Goal: Obtain resource: Download file/media

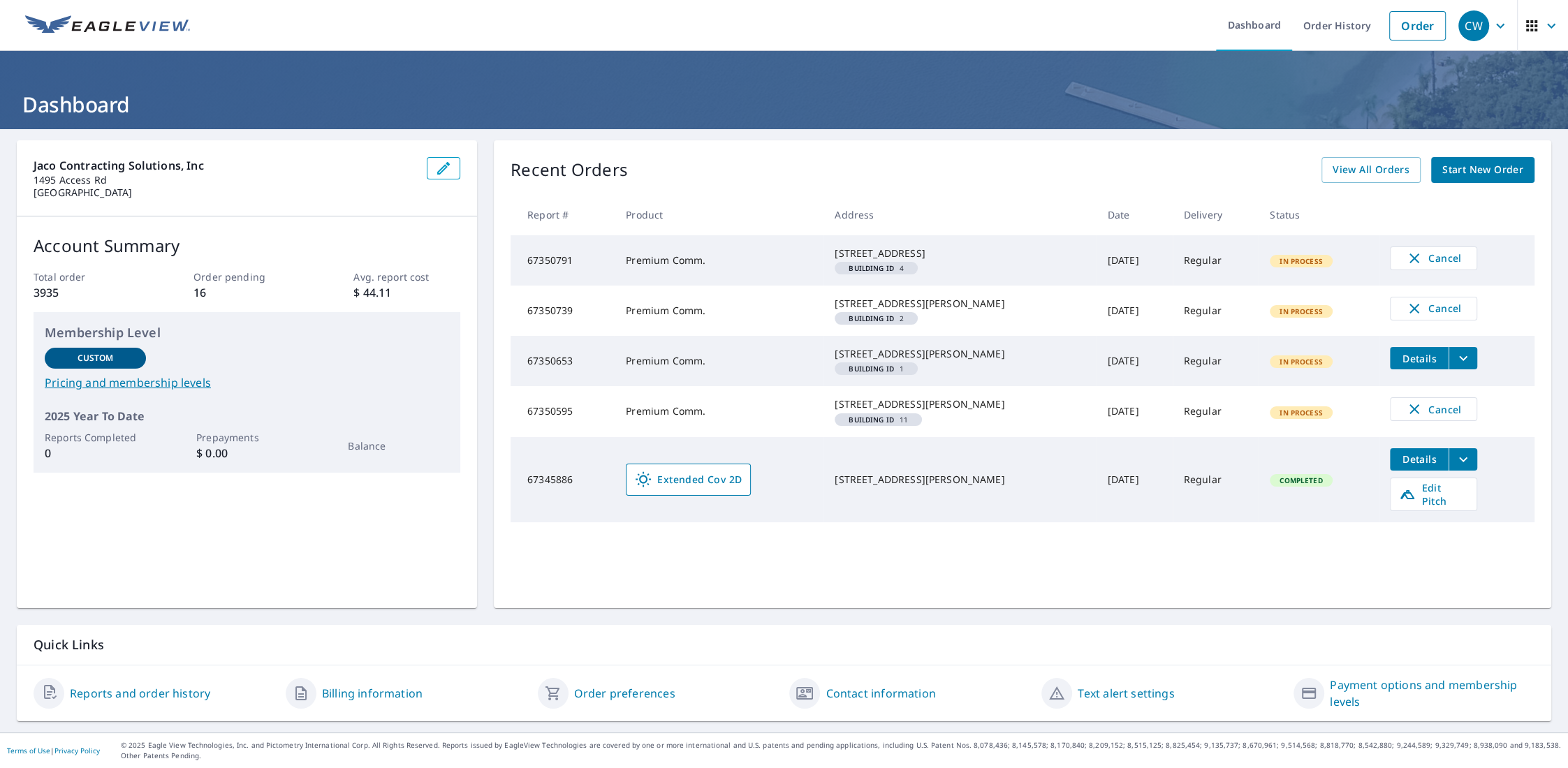
click at [1454, 366] on icon "filesDropdownBtn-67350653" at bounding box center [1463, 359] width 17 height 17
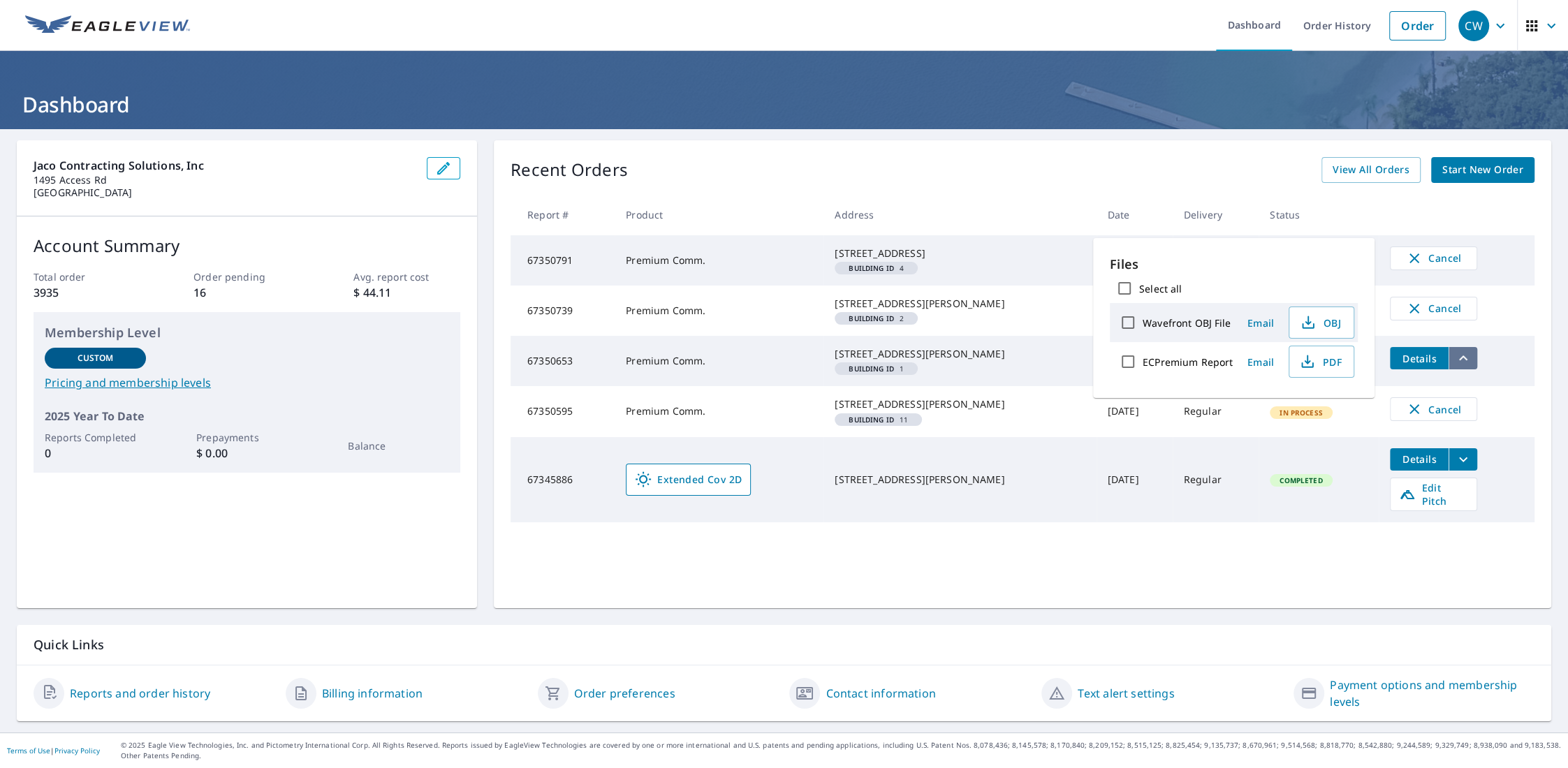
click at [1454, 366] on icon "filesDropdownBtn-67350653" at bounding box center [1463, 359] width 17 height 17
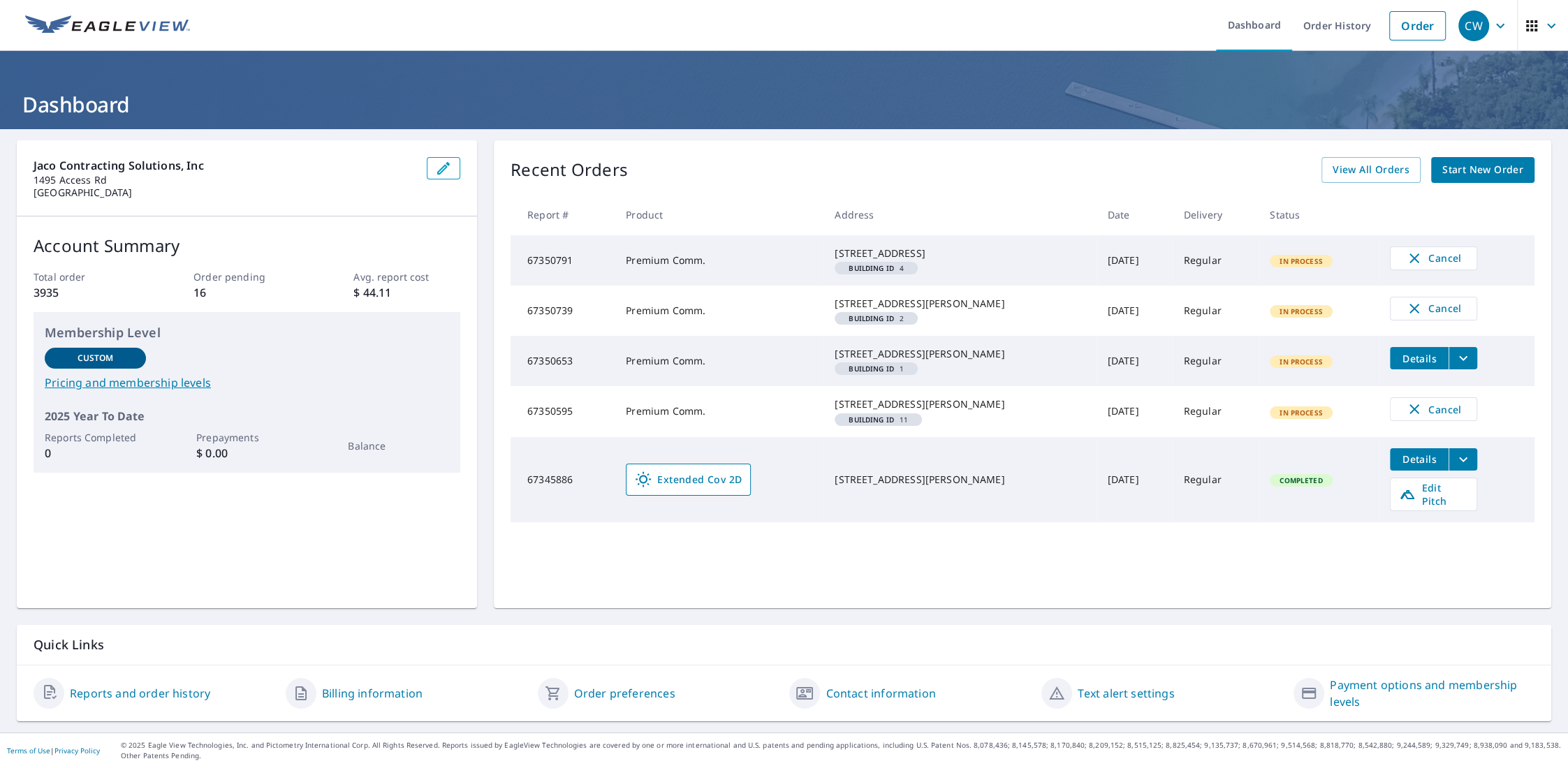
click at [1454, 366] on icon "filesDropdownBtn-67350653" at bounding box center [1463, 359] width 17 height 17
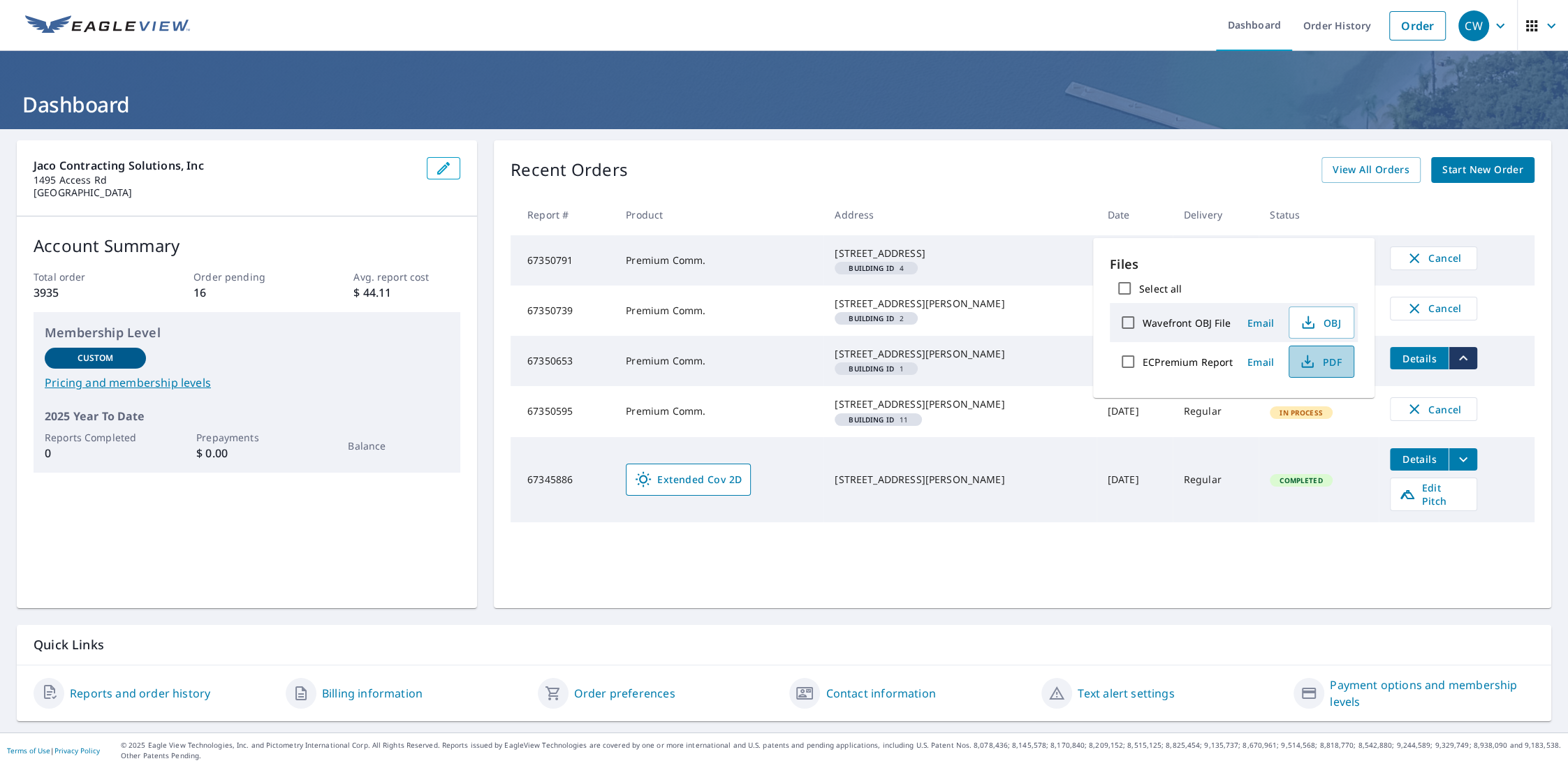
click at [1318, 363] on span "PDF" at bounding box center [1319, 362] width 45 height 17
click at [1397, 215] on th at bounding box center [1456, 214] width 156 height 41
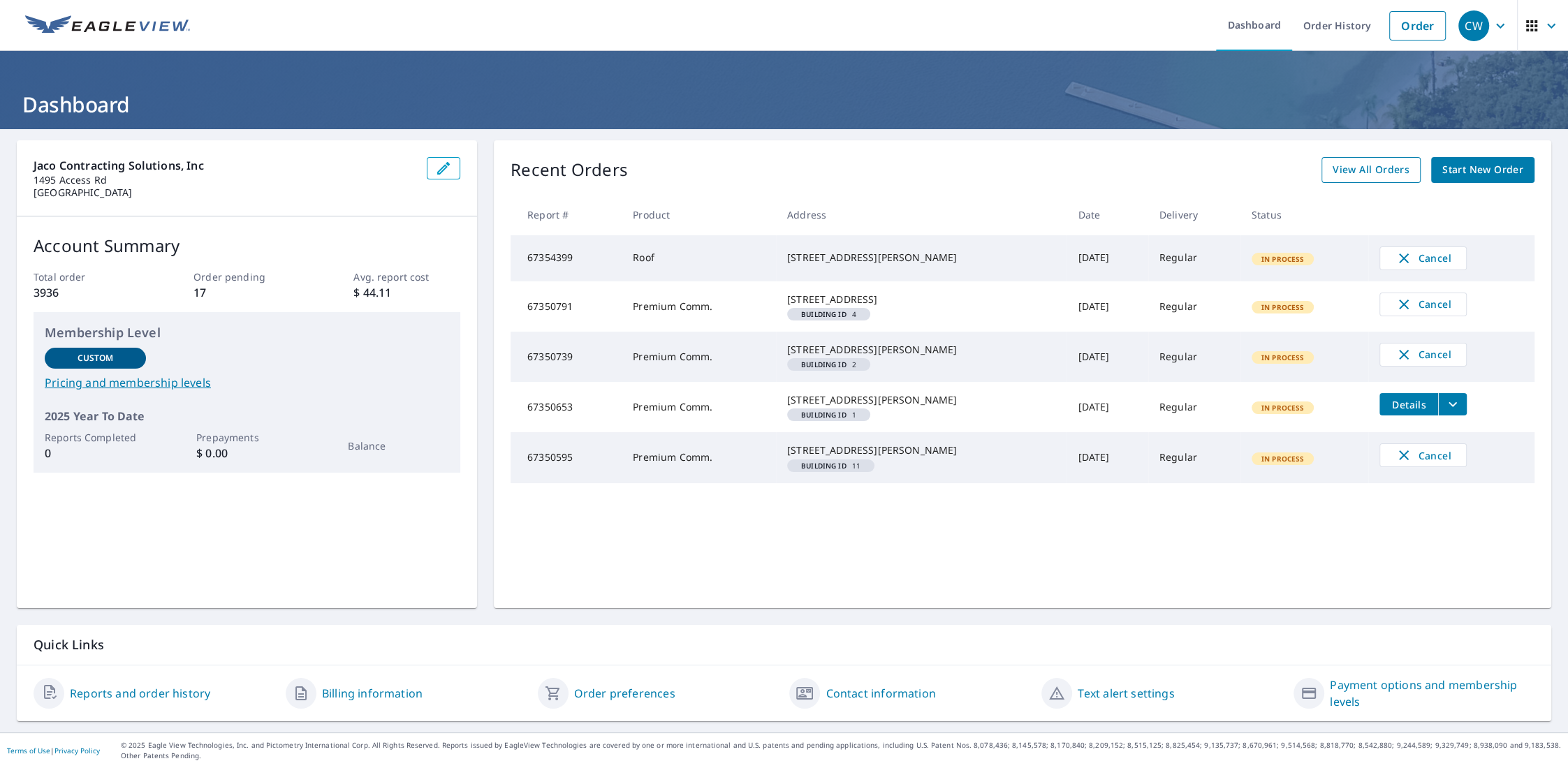
click at [1362, 166] on span "View All Orders" at bounding box center [1371, 170] width 77 height 17
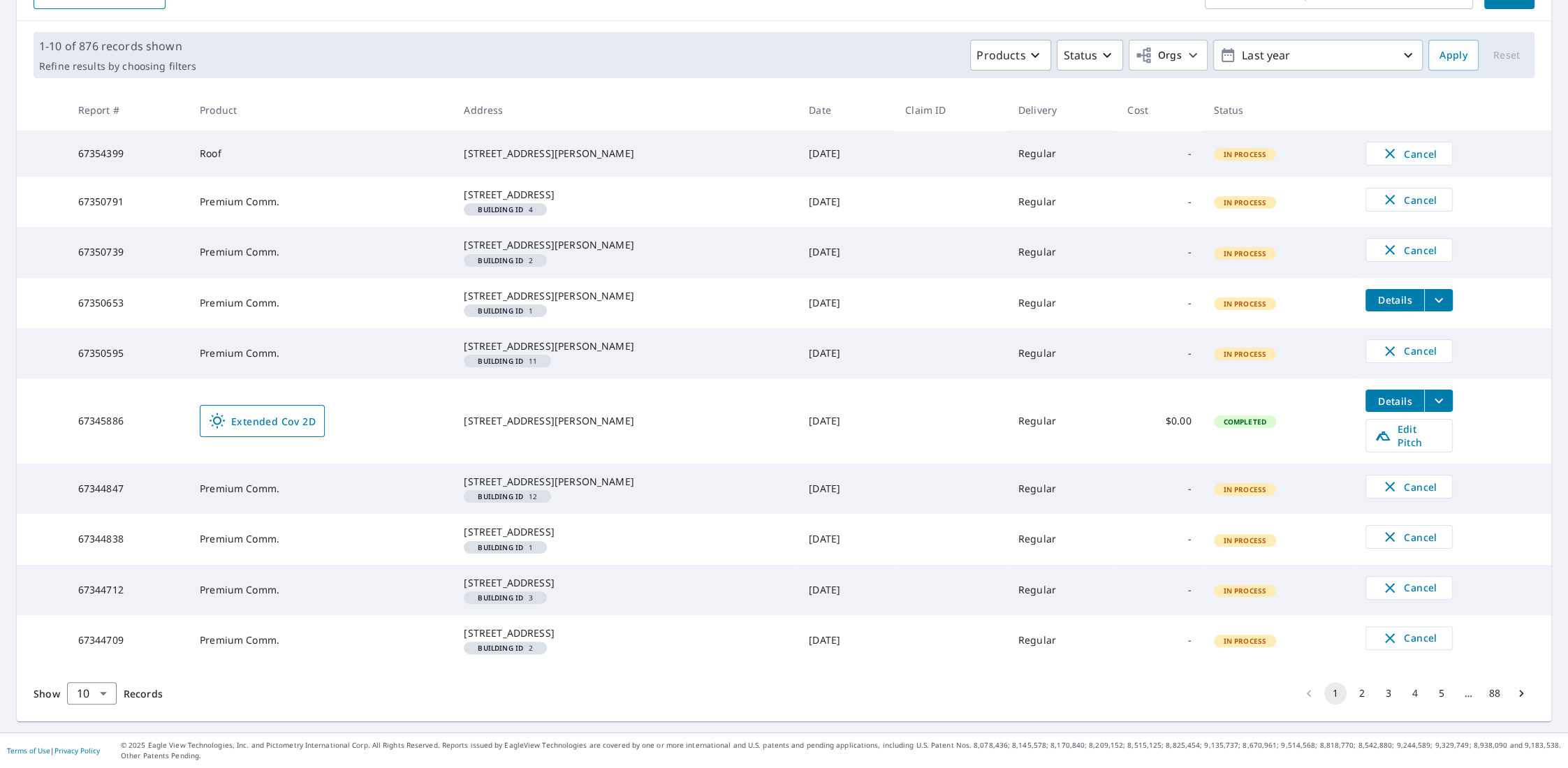
scroll to position [284, 0]
click at [1351, 692] on button "2" at bounding box center [1361, 692] width 22 height 22
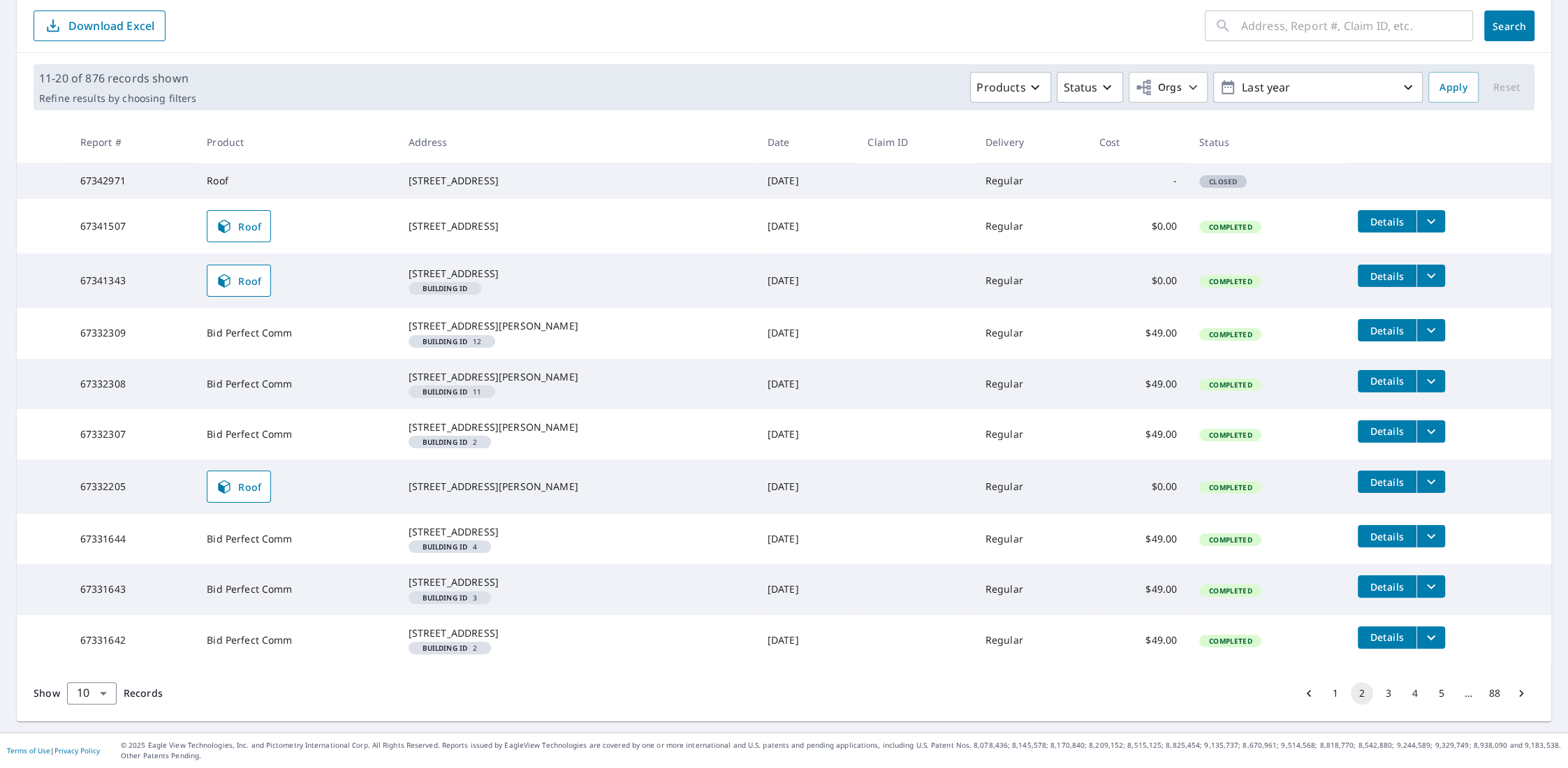
scroll to position [252, 0]
click at [1324, 693] on button "1" at bounding box center [1335, 692] width 22 height 22
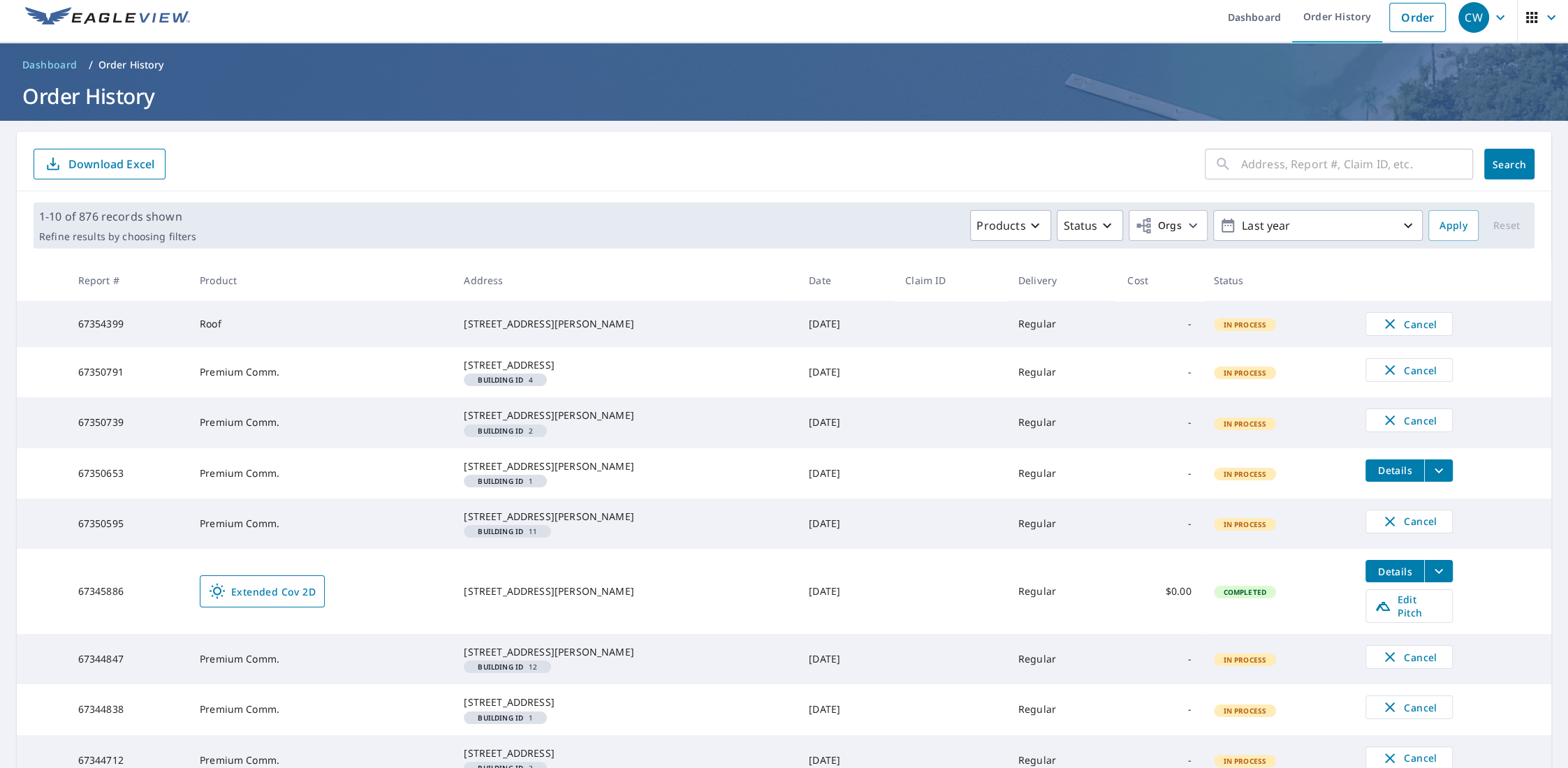
scroll to position [5, 0]
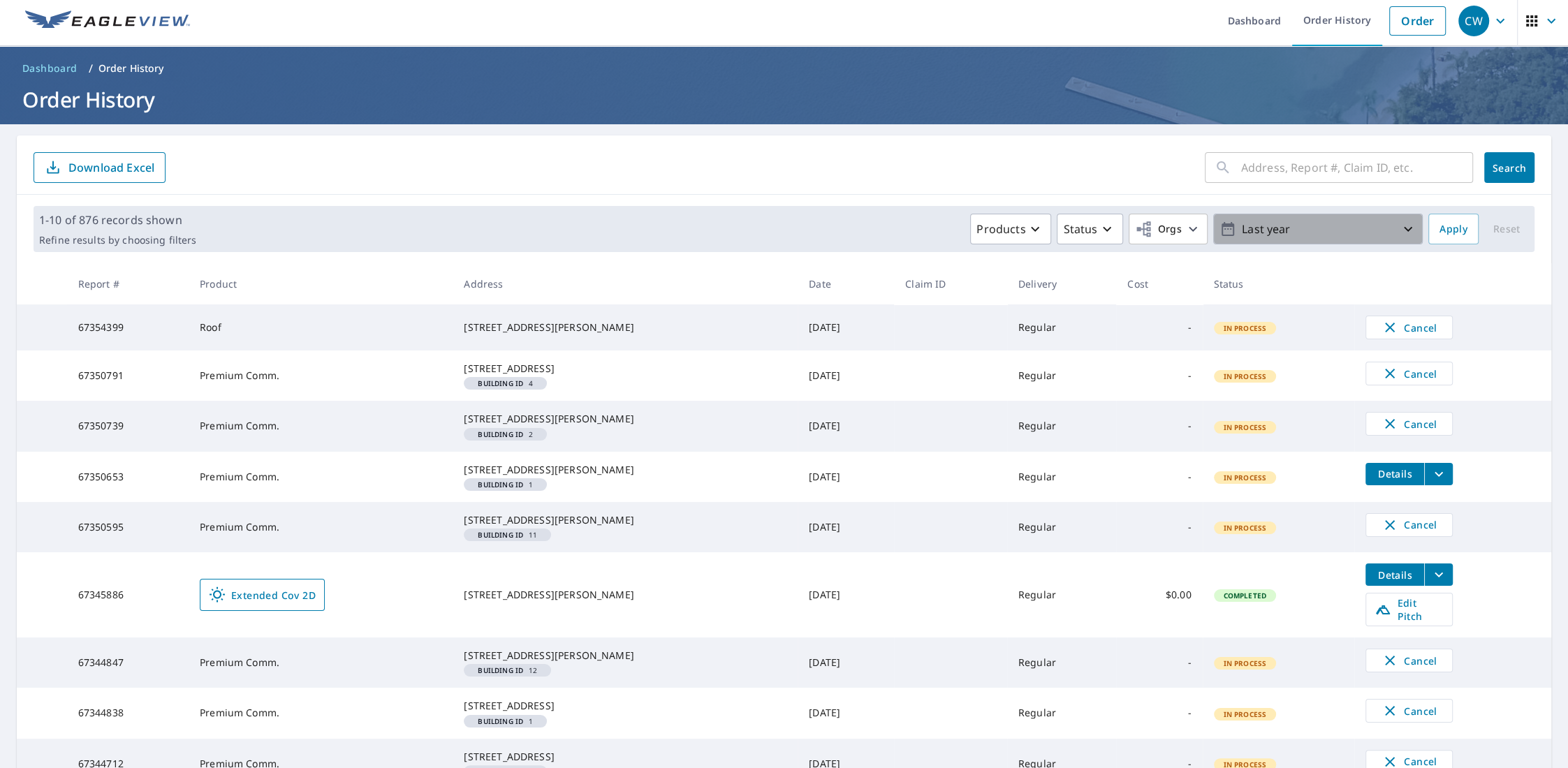
click at [1400, 231] on icon "button" at bounding box center [1408, 230] width 17 height 17
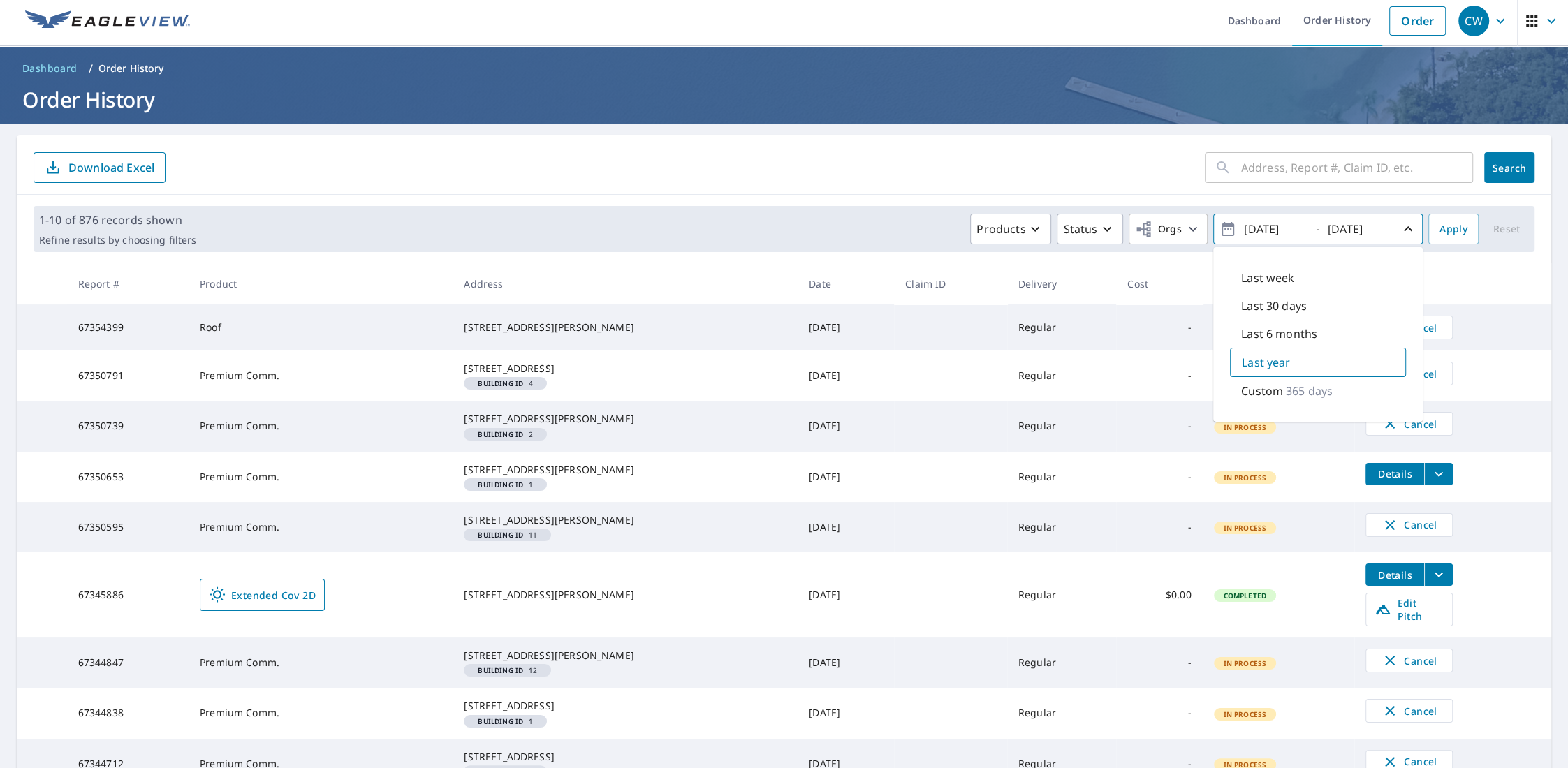
click at [1447, 264] on th at bounding box center [1452, 283] width 197 height 41
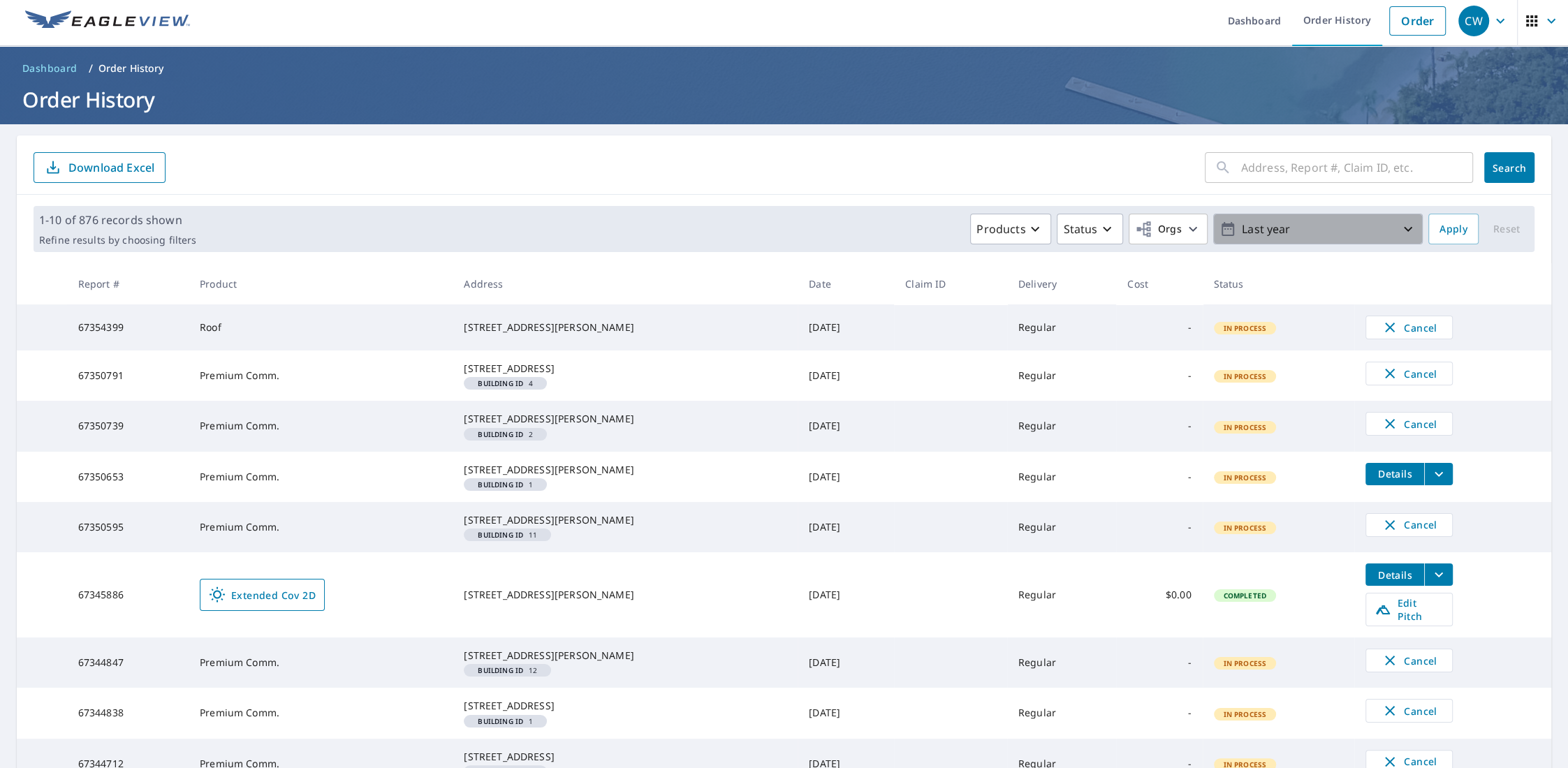
click at [1400, 233] on icon "button" at bounding box center [1408, 230] width 17 height 17
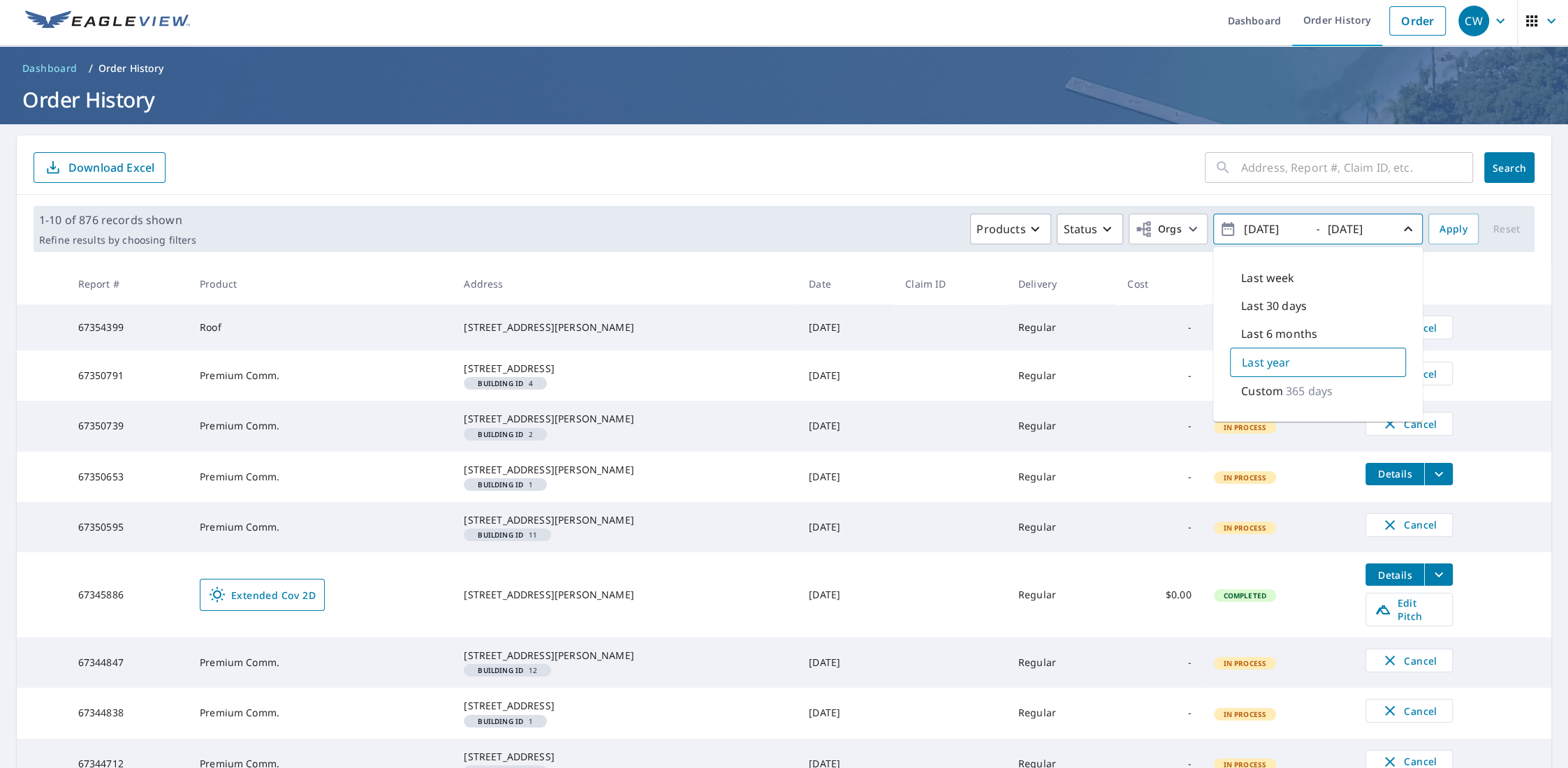
click at [1450, 275] on th at bounding box center [1452, 283] width 197 height 41
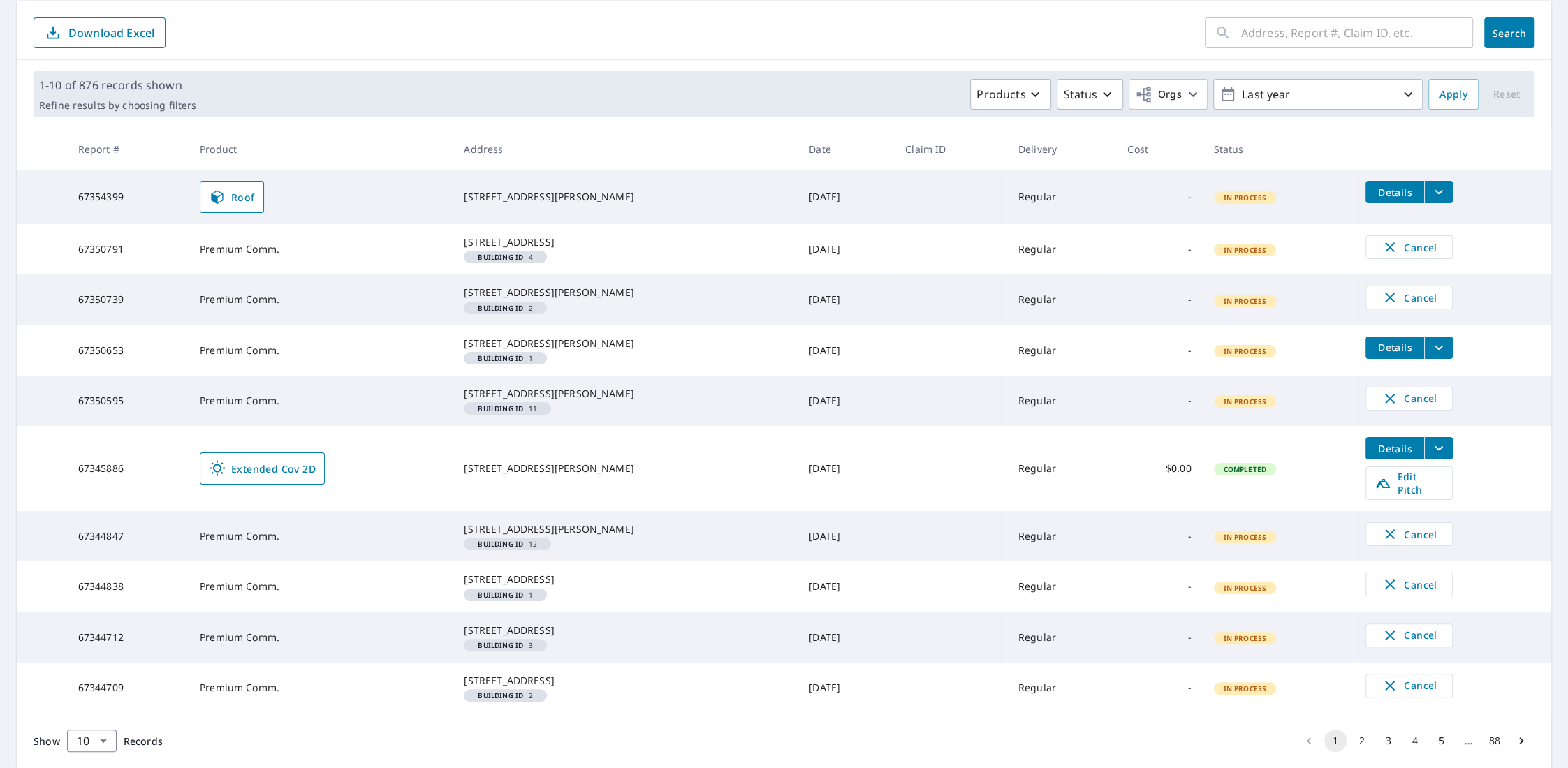
scroll to position [209, 0]
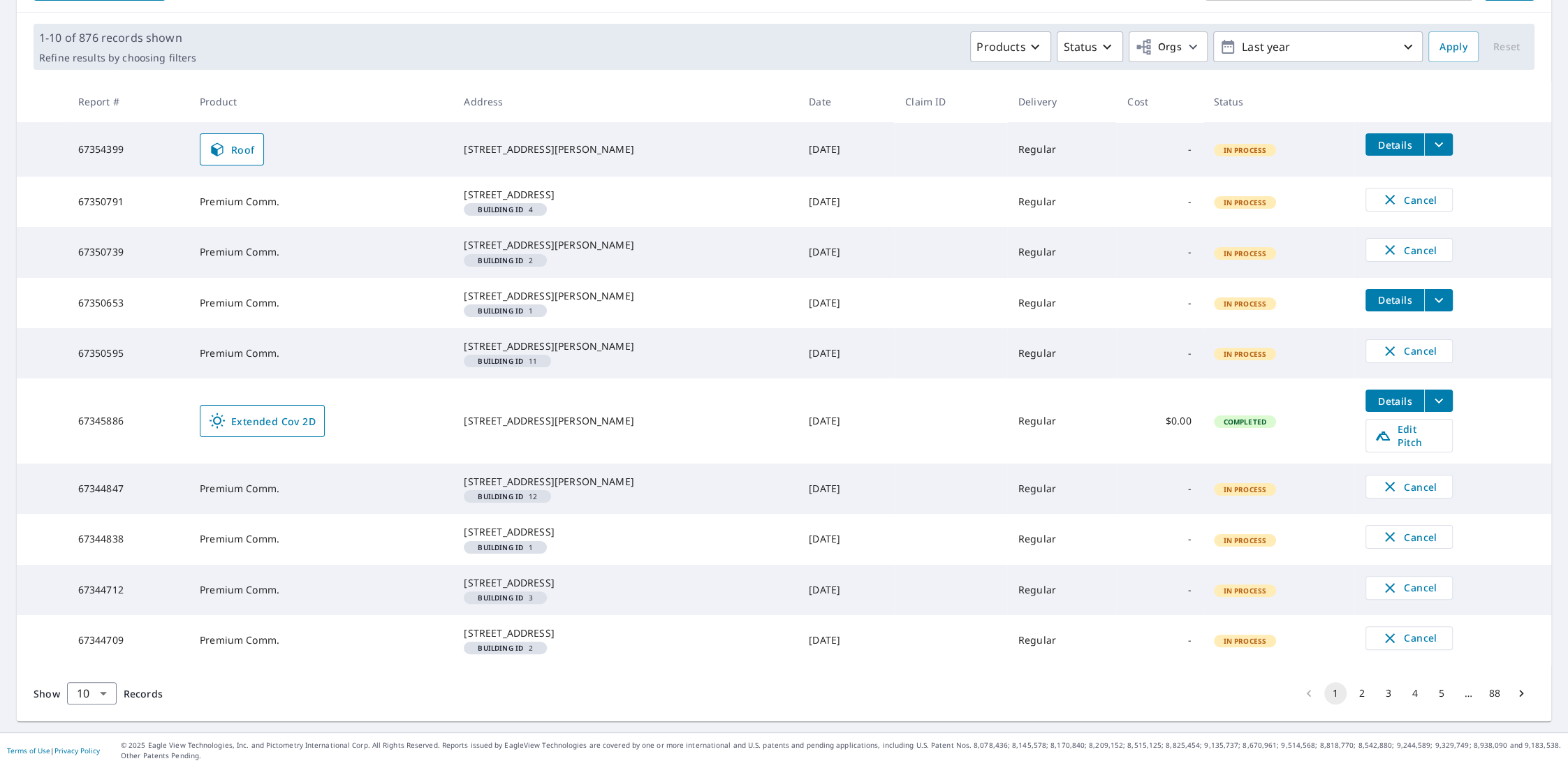
scroll to position [279, 0]
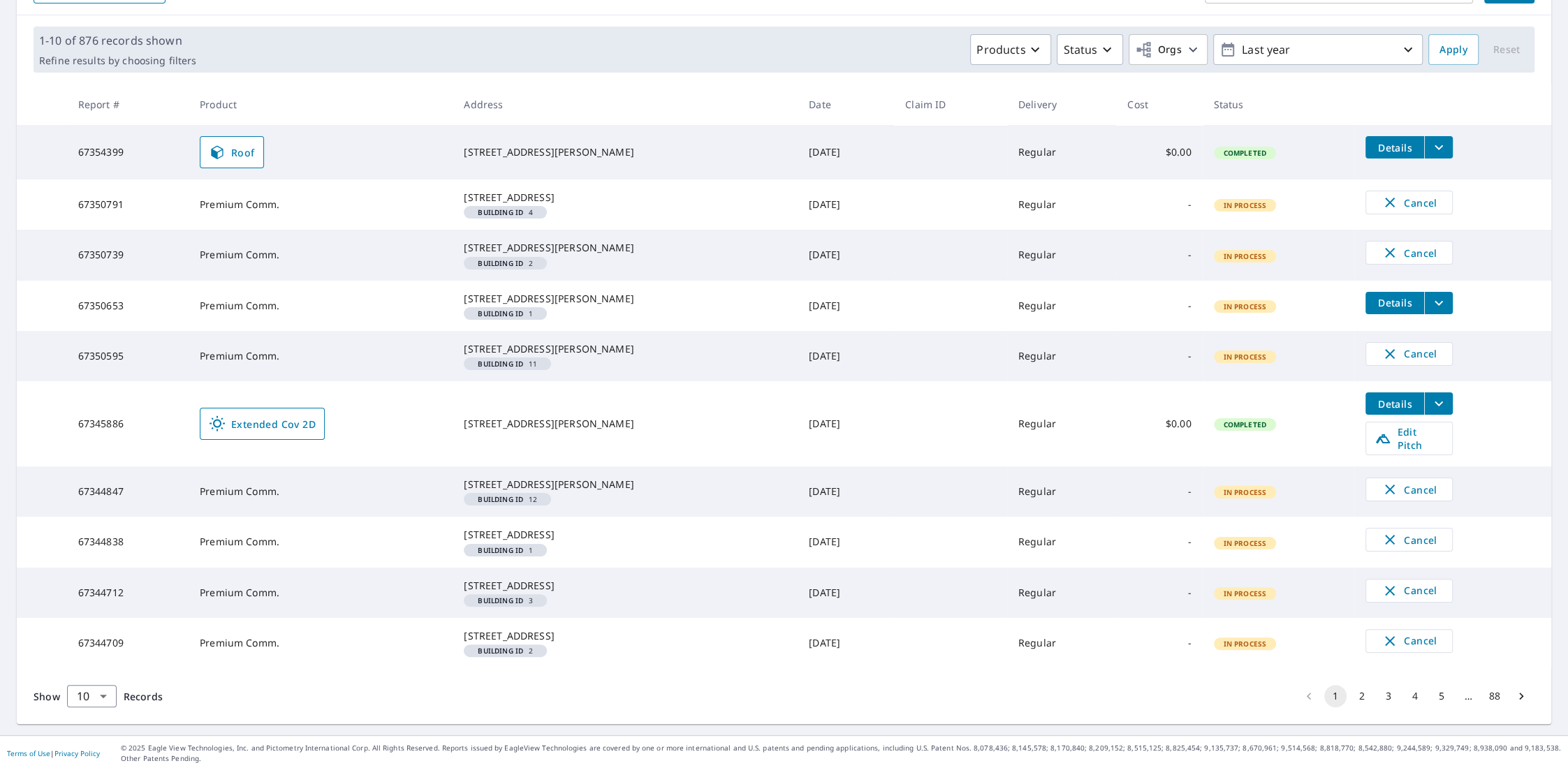
scroll to position [209, 0]
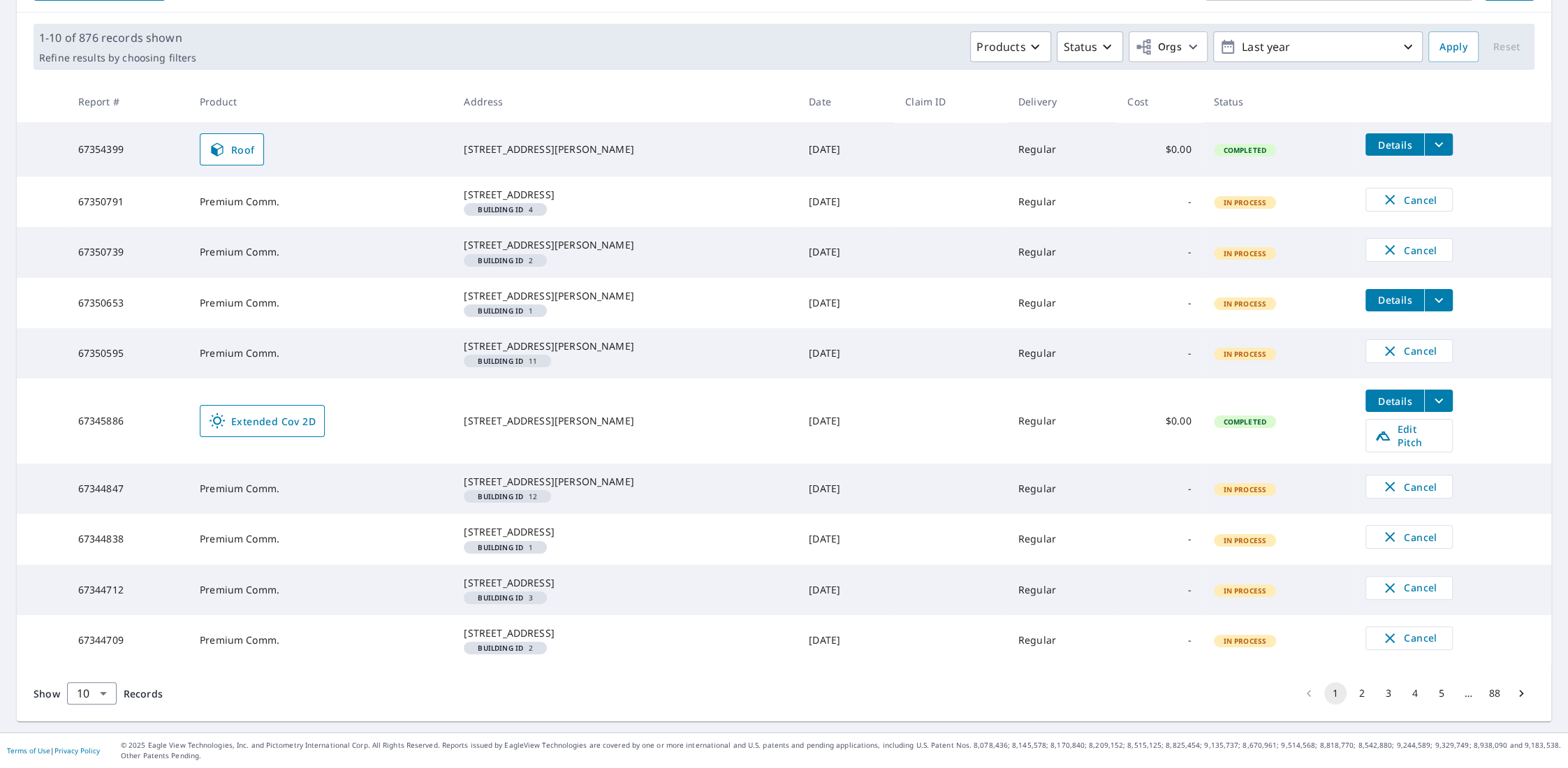
scroll to position [209, 0]
click at [1430, 309] on icon "filesDropdownBtn-67350653" at bounding box center [1439, 300] width 17 height 17
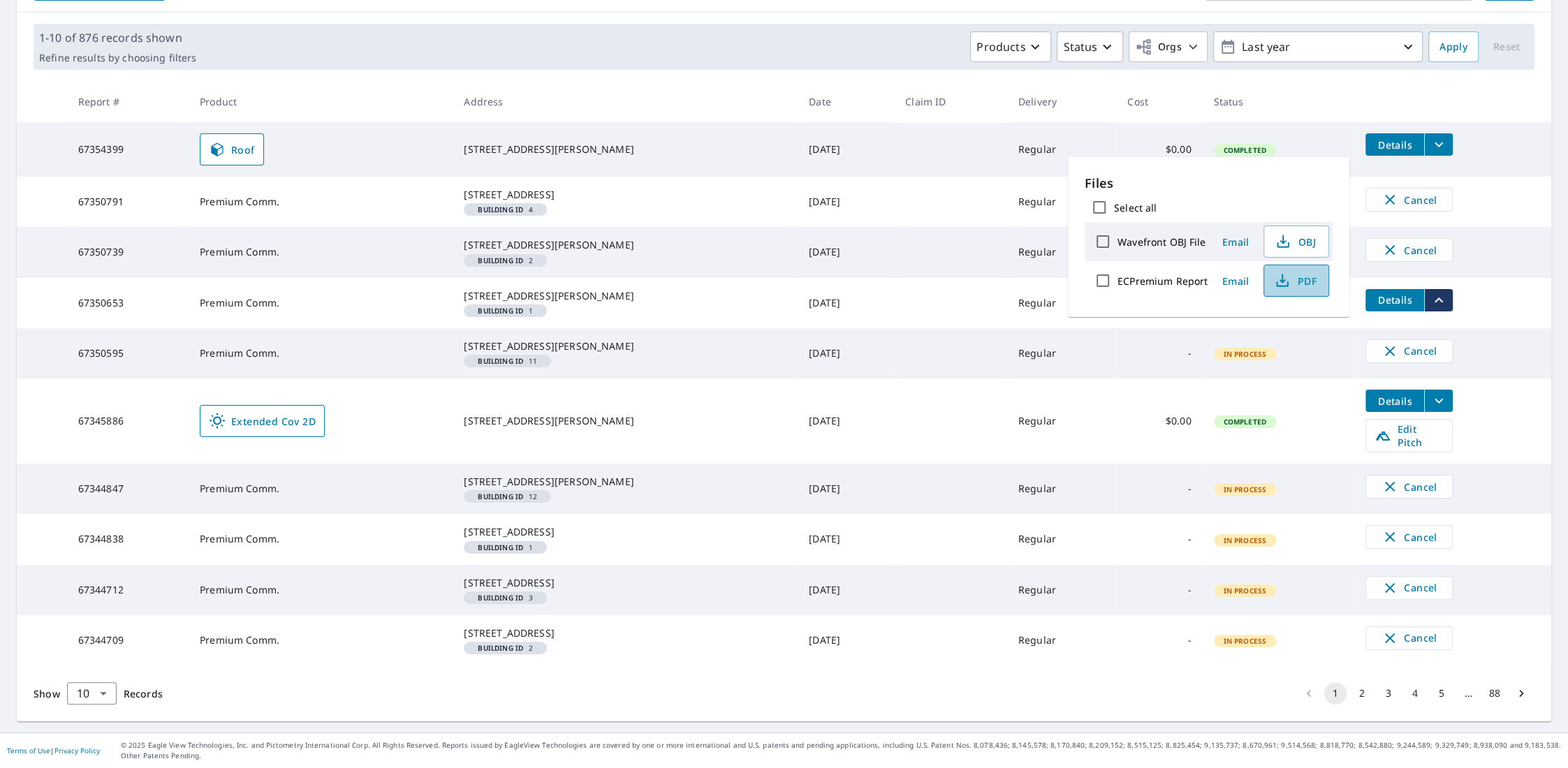
click at [1289, 278] on span "PDF" at bounding box center [1294, 281] width 45 height 17
click at [1517, 187] on td "Cancel" at bounding box center [1452, 200] width 197 height 46
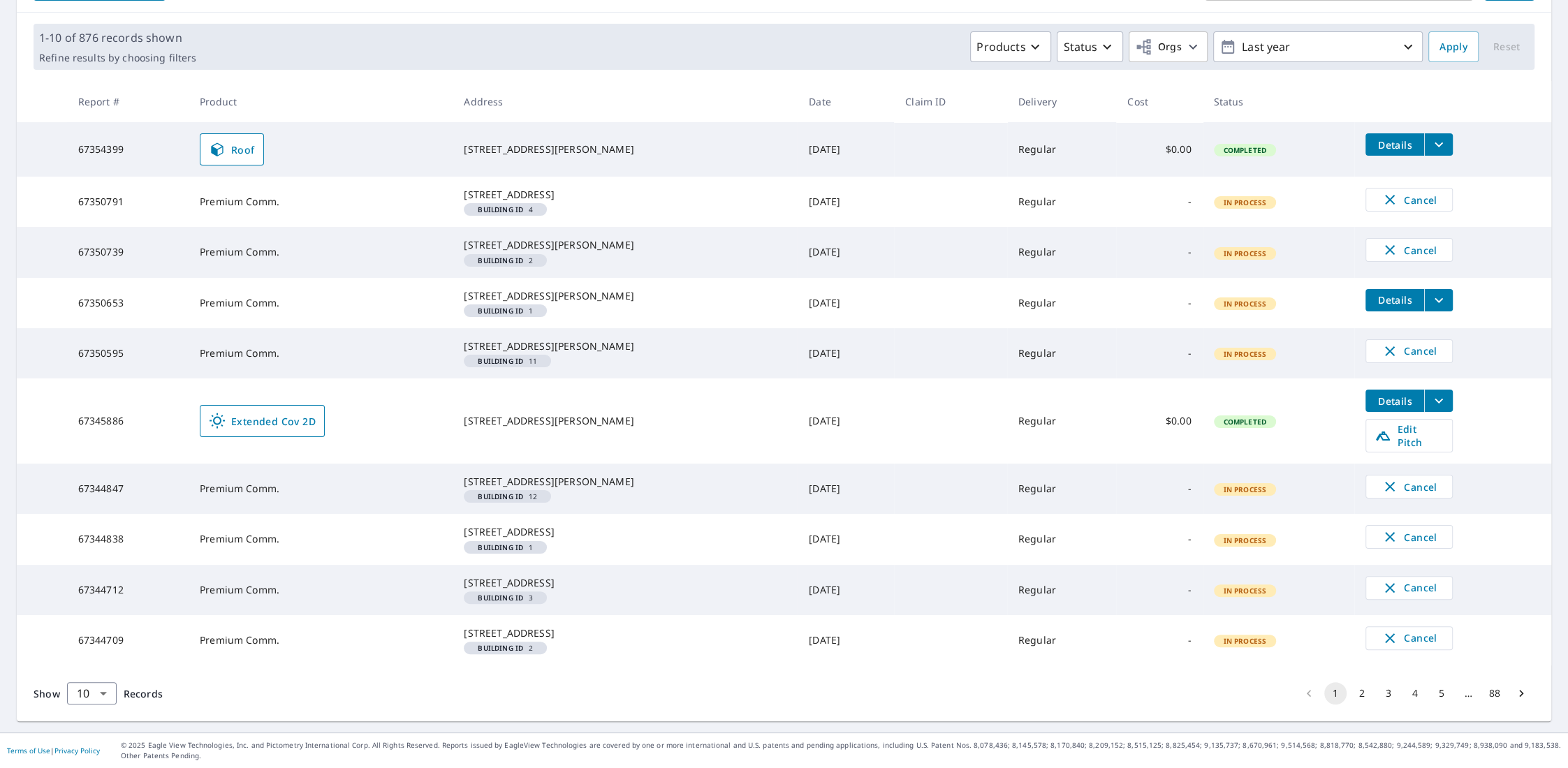
scroll to position [0, 0]
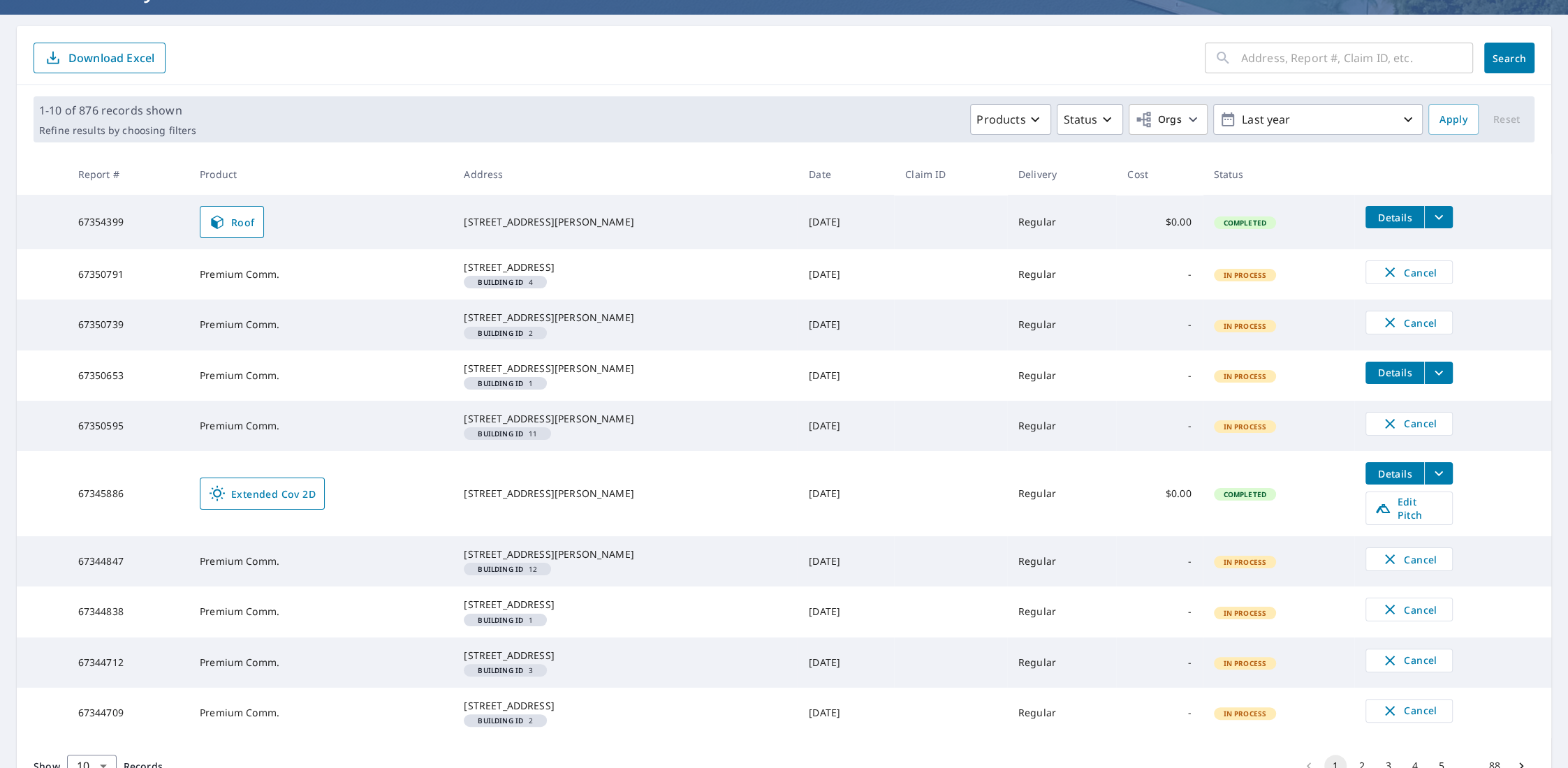
scroll to position [140, 0]
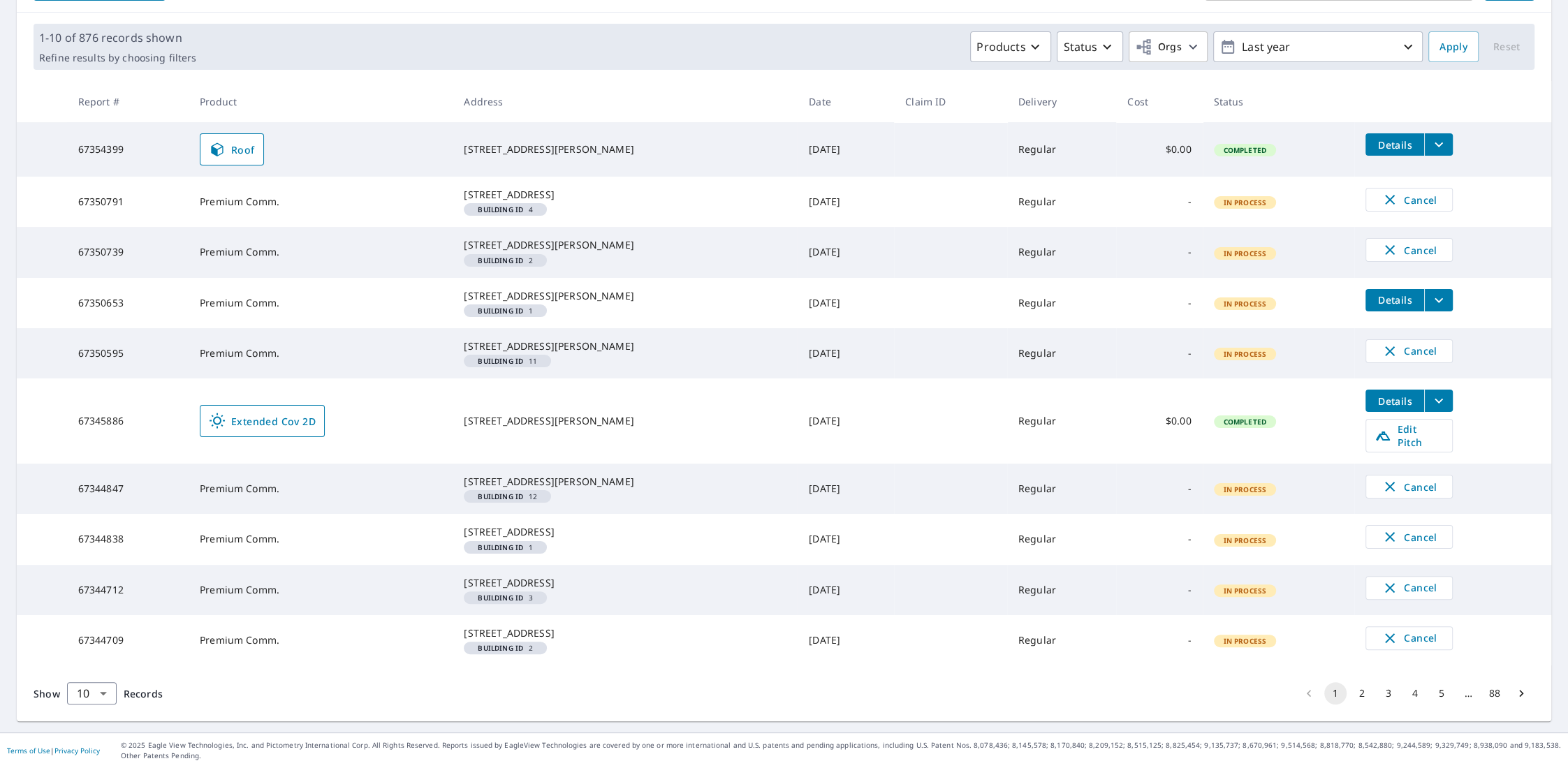
scroll to position [209, 0]
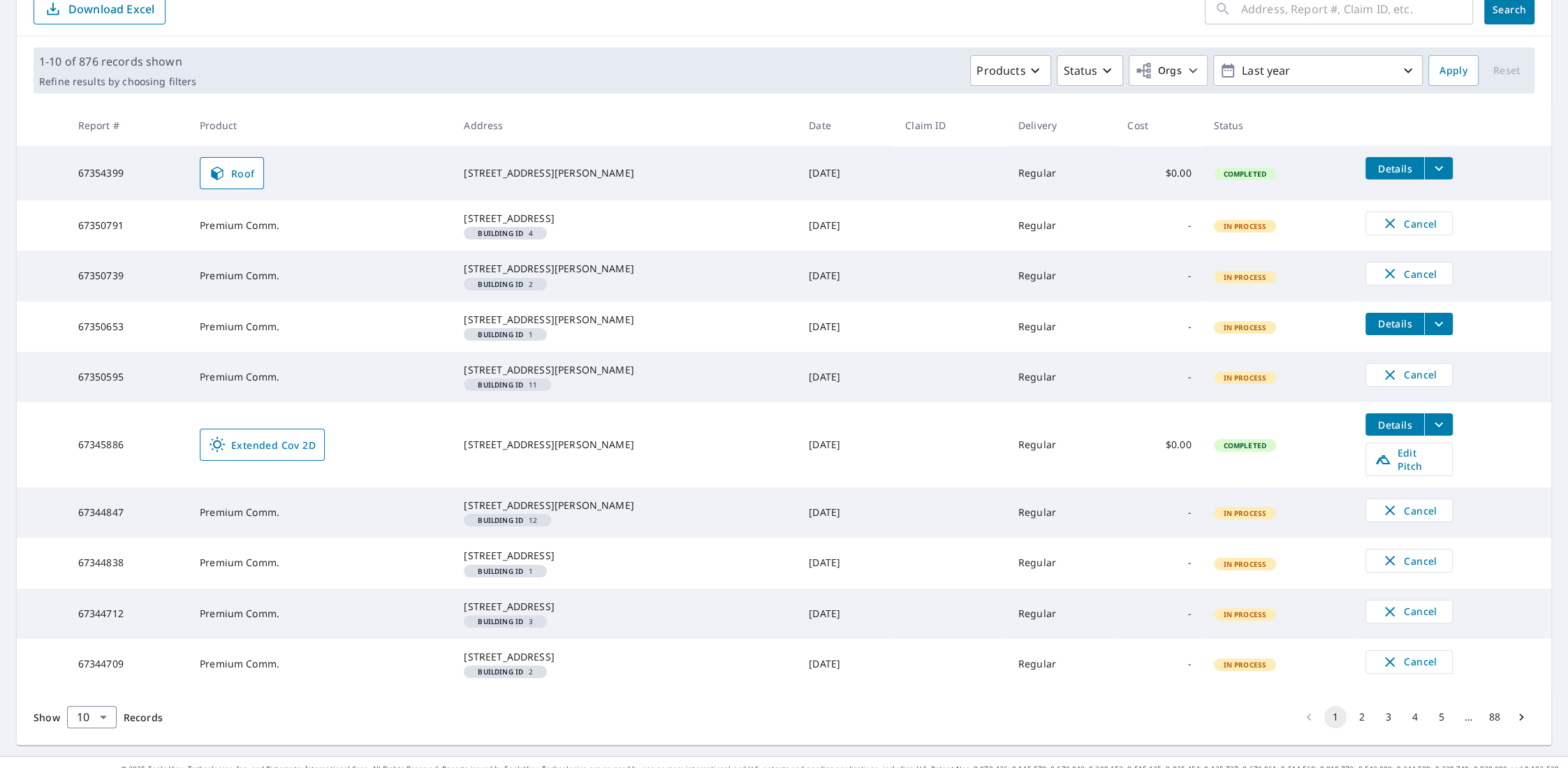
scroll to position [78, 0]
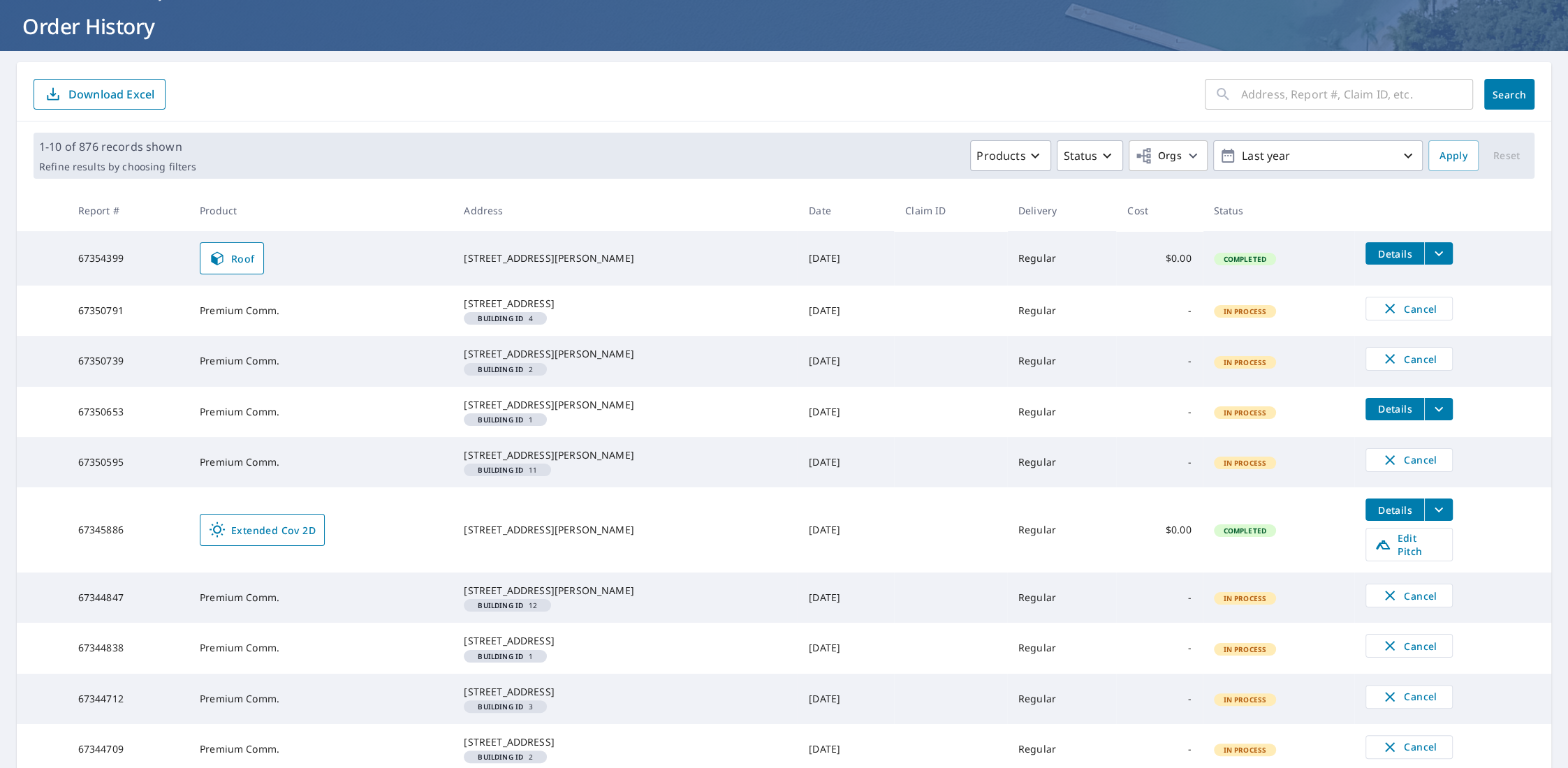
click at [797, 384] on td "[DATE]" at bounding box center [845, 361] width 97 height 51
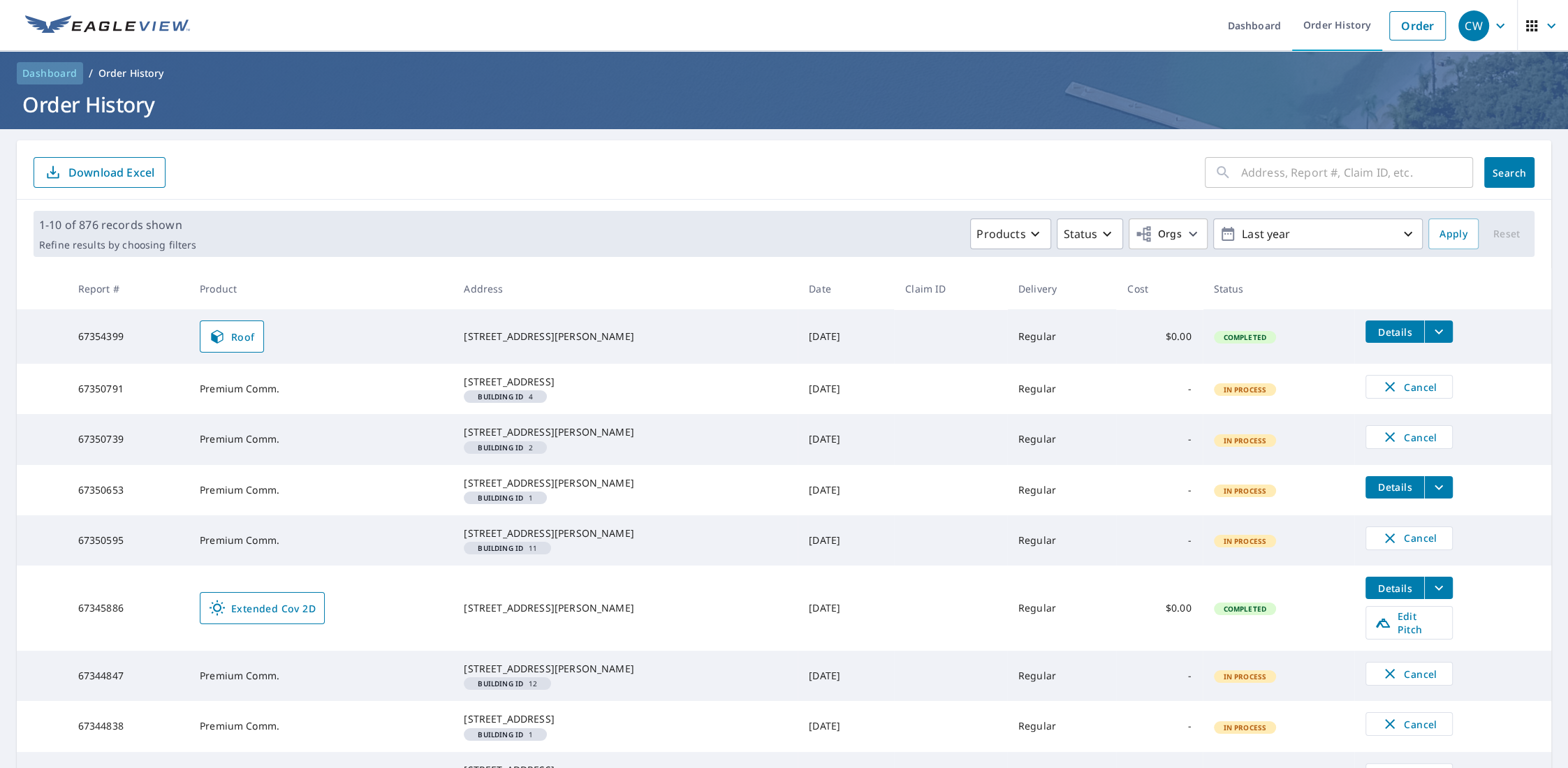
click at [61, 72] on span "Dashboard" at bounding box center [50, 73] width 55 height 14
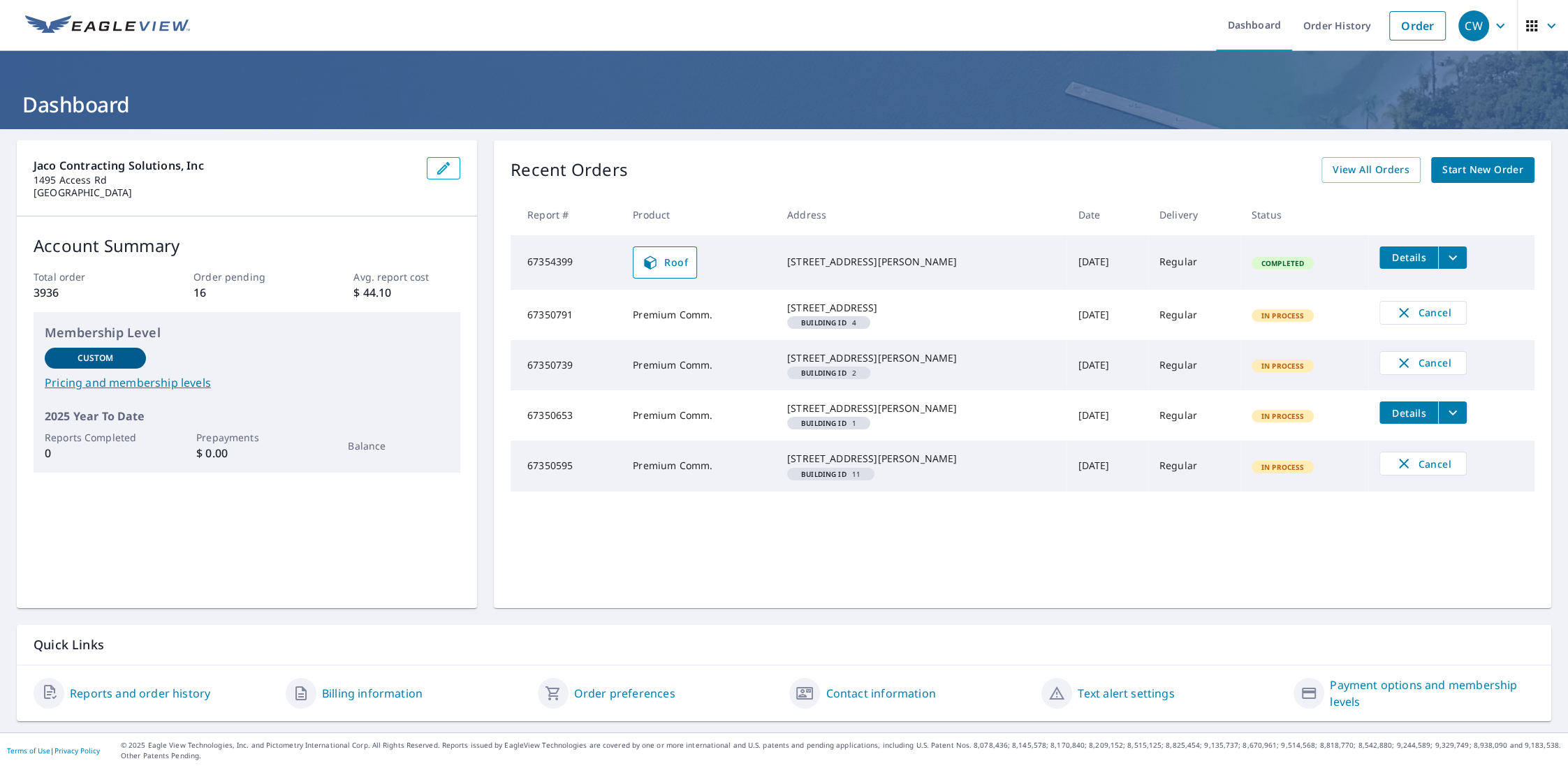
click at [86, 694] on link "Reports and order history" at bounding box center [140, 693] width 141 height 17
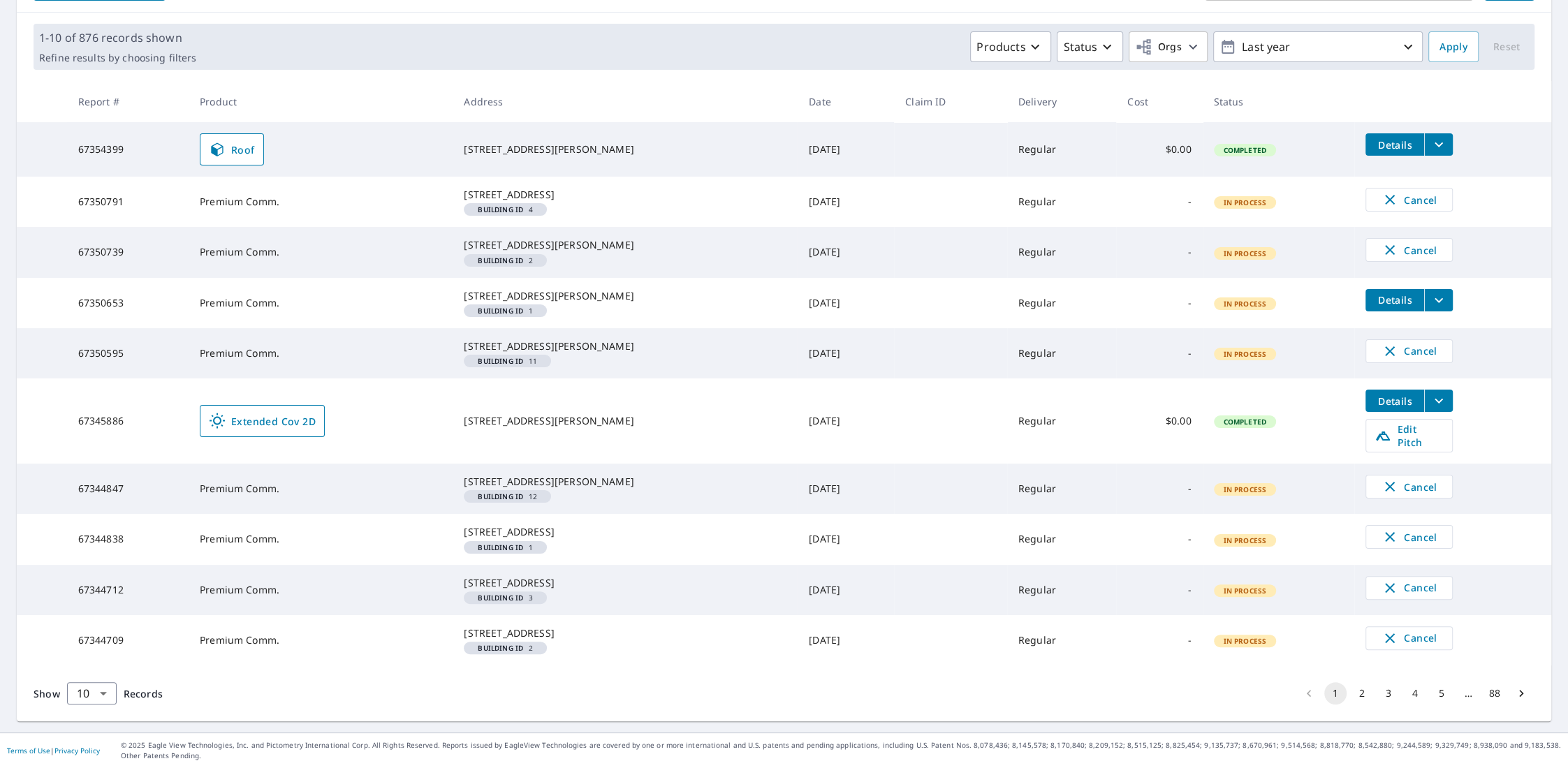
scroll to position [209, 0]
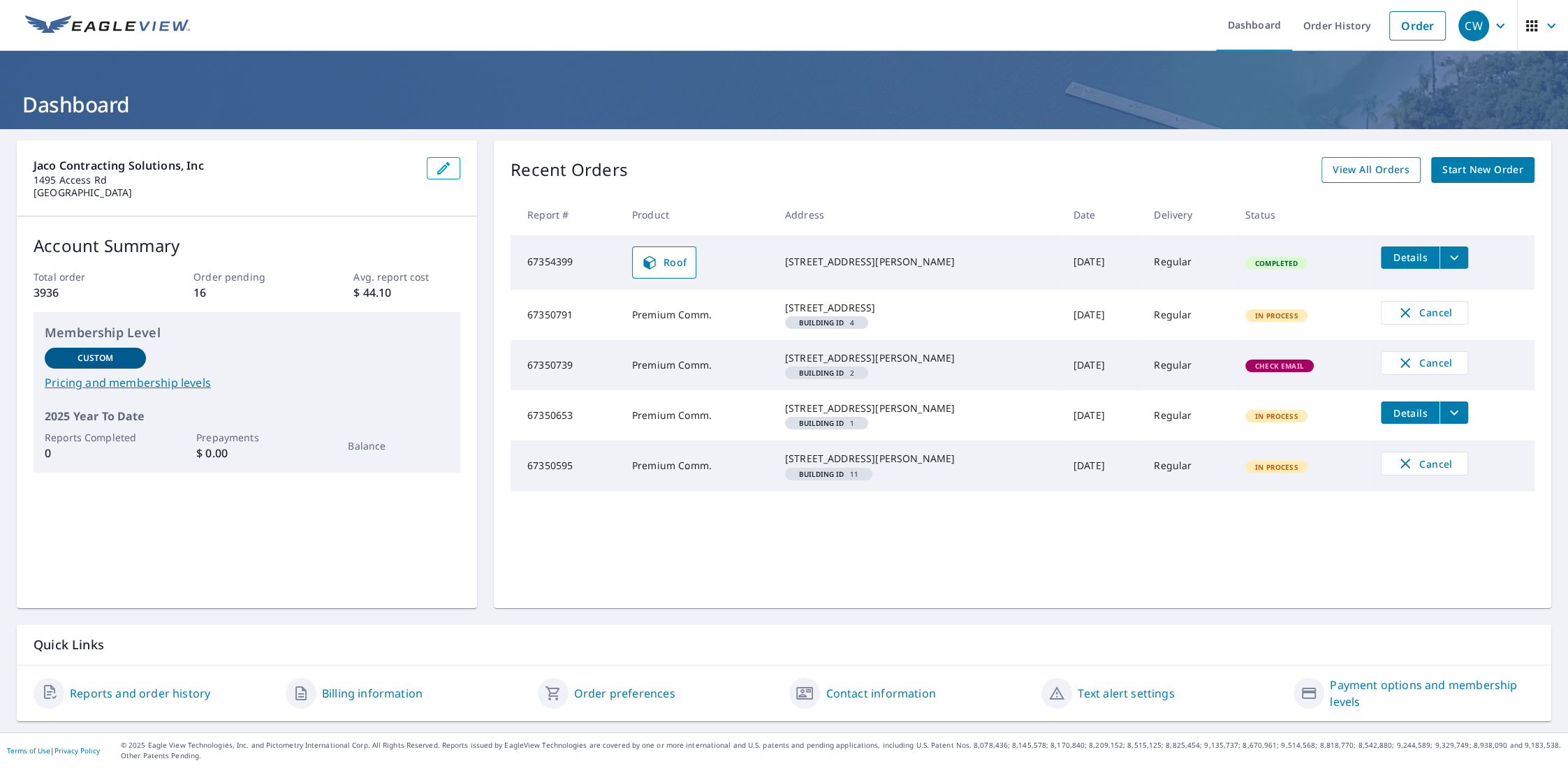
click at [1369, 169] on span "View All Orders" at bounding box center [1371, 170] width 77 height 17
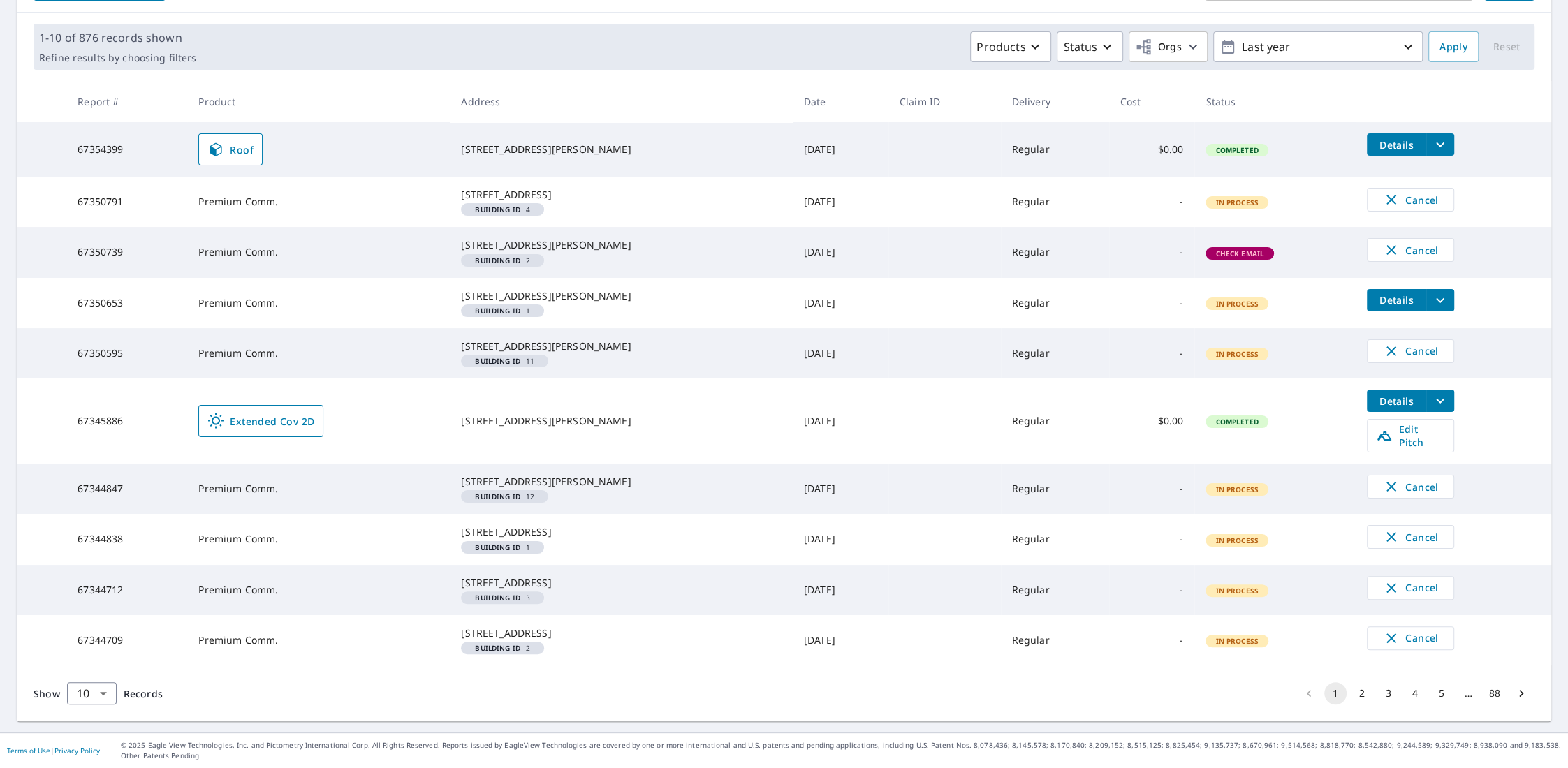
scroll to position [209, 0]
